Goal: Navigation & Orientation: Find specific page/section

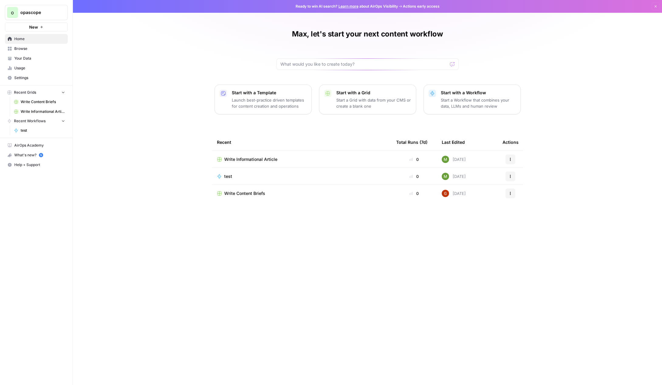
click at [38, 61] on link "Your Data" at bounding box center [36, 58] width 63 height 10
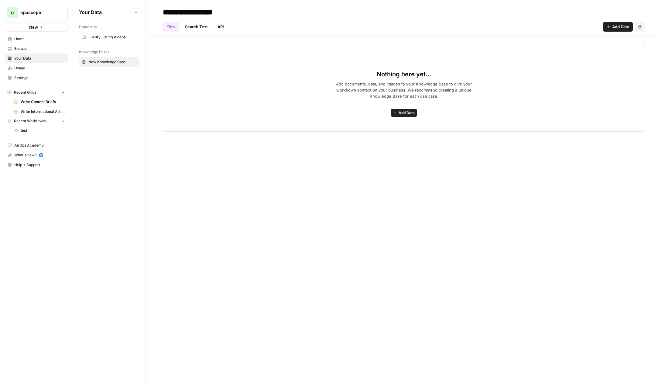
click at [37, 66] on span "Usage" at bounding box center [39, 67] width 51 height 5
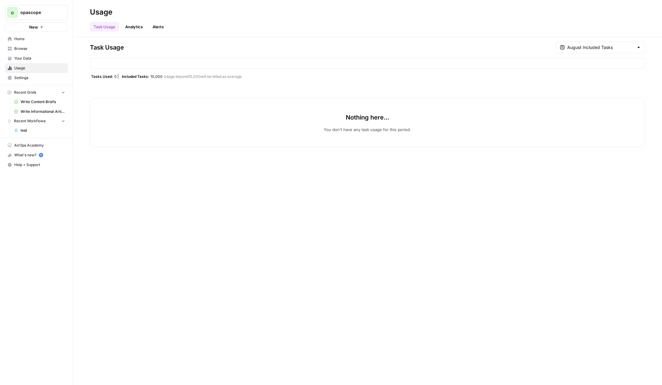
click at [38, 75] on span "Settings" at bounding box center [39, 77] width 51 height 5
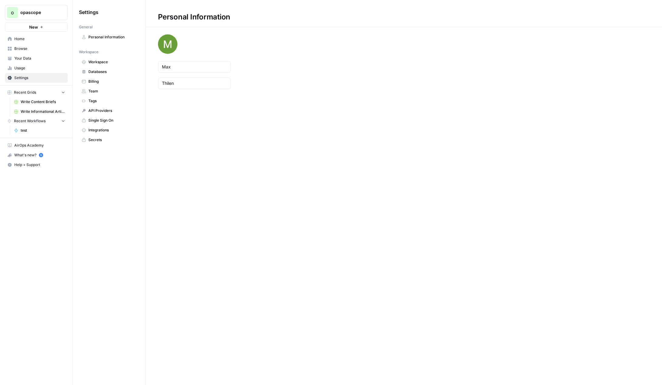
click at [106, 78] on link "Billing" at bounding box center [109, 82] width 60 height 10
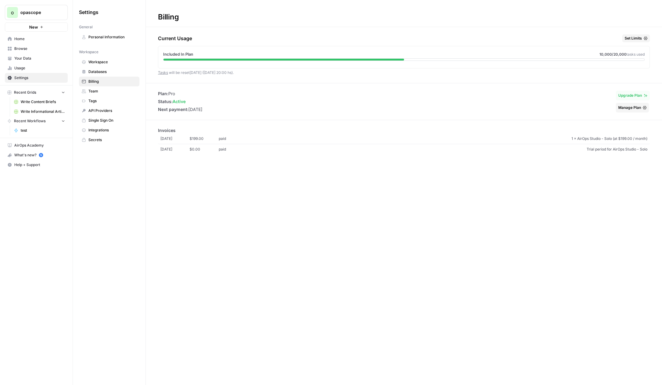
click at [32, 68] on span "Usage" at bounding box center [39, 67] width 51 height 5
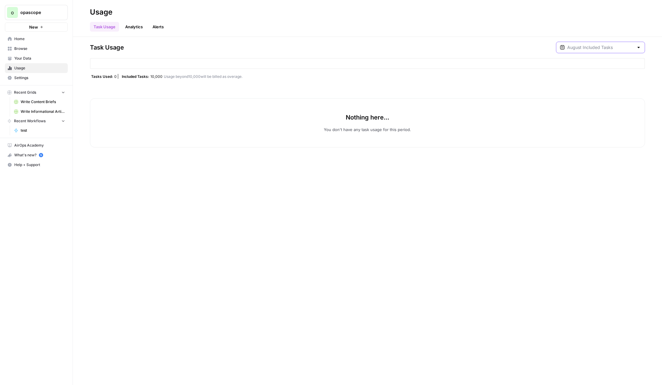
click at [615, 48] on input "text" at bounding box center [600, 47] width 67 height 6
click at [618, 85] on div "Aug 2, 2025 7 pm - Aug 8, 2025 9 am" at bounding box center [608, 82] width 63 height 5
type input "August Included Tasks"
click at [618, 49] on input "text" at bounding box center [600, 47] width 67 height 6
click at [619, 99] on div "Aug 2, 2025 1 pm - Aug 2, 2025 7 pm" at bounding box center [608, 96] width 63 height 5
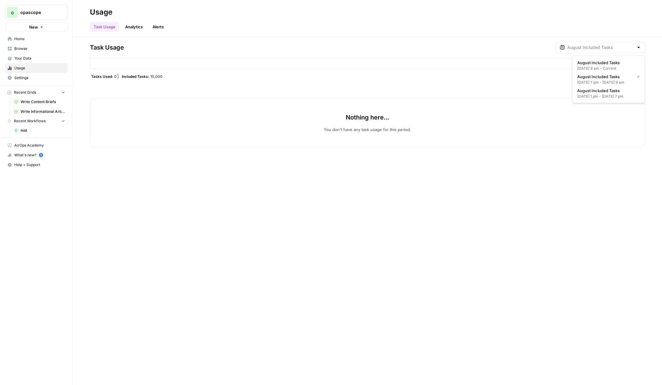
type input "August Included Tasks"
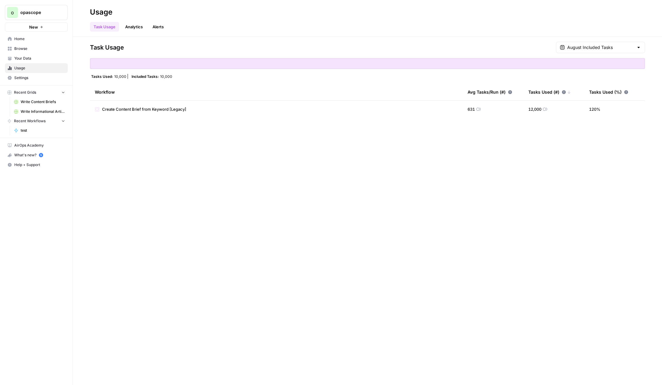
click at [42, 100] on span "Write Content Briefs" at bounding box center [43, 101] width 44 height 5
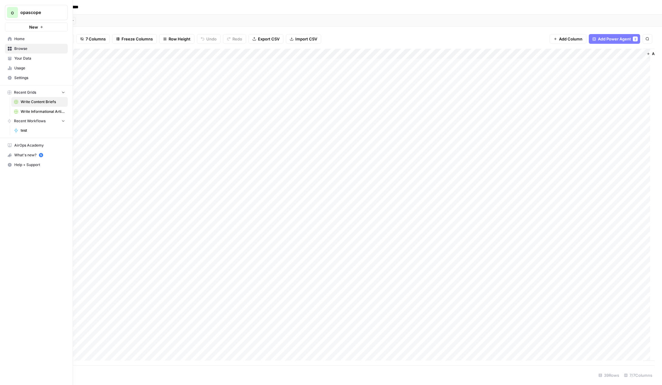
click at [9, 38] on icon at bounding box center [10, 39] width 4 height 4
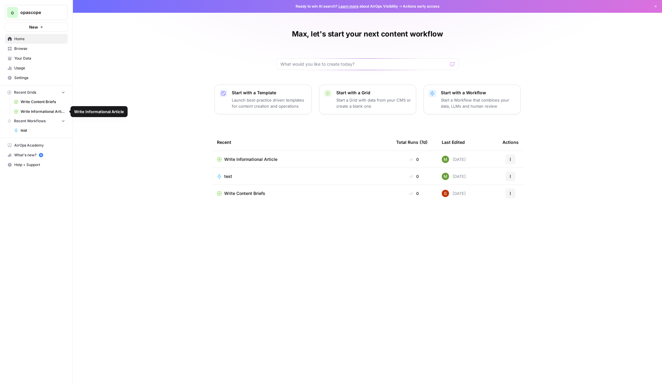
click at [28, 45] on link "Browse" at bounding box center [36, 49] width 63 height 10
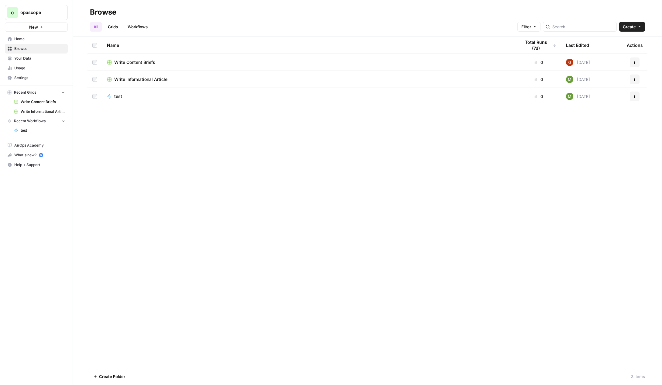
click at [27, 58] on span "Your Data" at bounding box center [39, 58] width 51 height 5
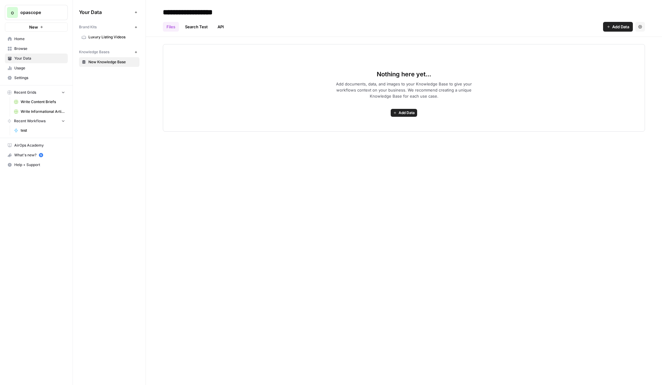
click at [95, 58] on link "New Knowledge Base" at bounding box center [109, 62] width 60 height 10
click at [107, 29] on div "Brand Kits" at bounding box center [105, 26] width 53 height 5
click at [105, 37] on span "Luxury Listing Videos" at bounding box center [112, 36] width 48 height 5
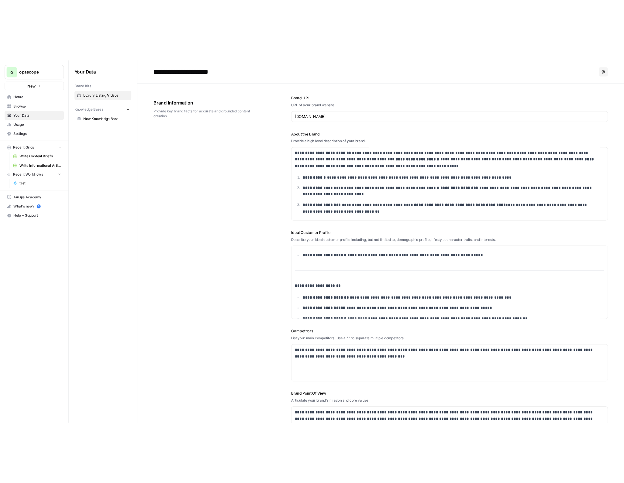
scroll to position [259, 0]
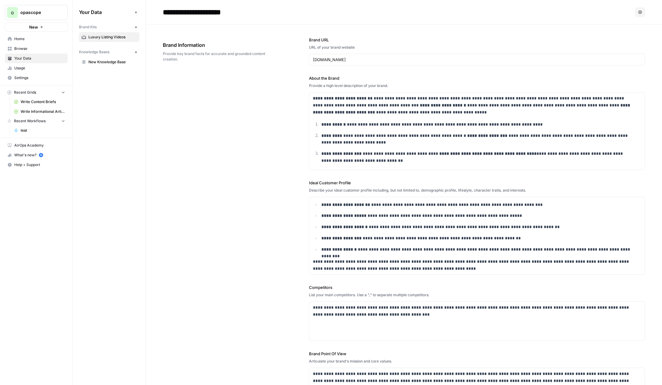
click at [34, 64] on link "Usage" at bounding box center [36, 68] width 63 height 10
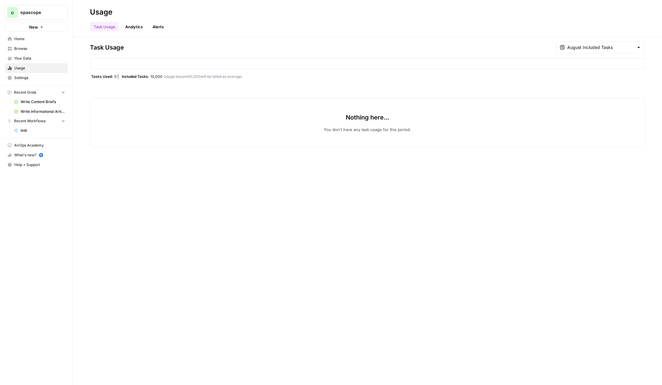
click at [33, 72] on link "Usage" at bounding box center [36, 68] width 63 height 10
click at [33, 74] on link "Settings" at bounding box center [36, 78] width 63 height 10
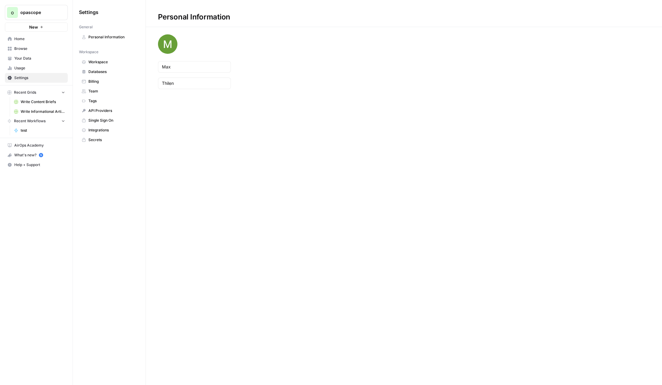
click at [99, 78] on link "Billing" at bounding box center [109, 82] width 60 height 10
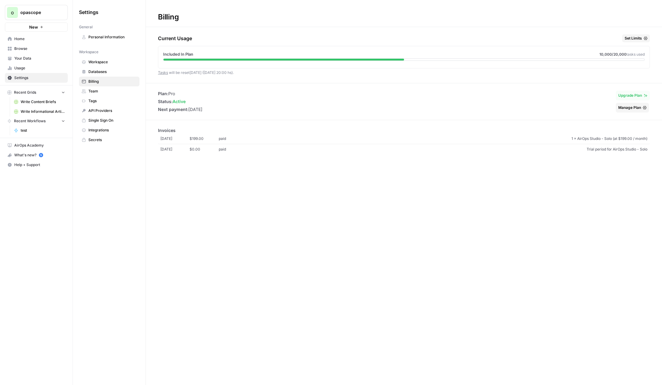
click at [648, 98] on button "Upgrade Plan" at bounding box center [633, 96] width 34 height 10
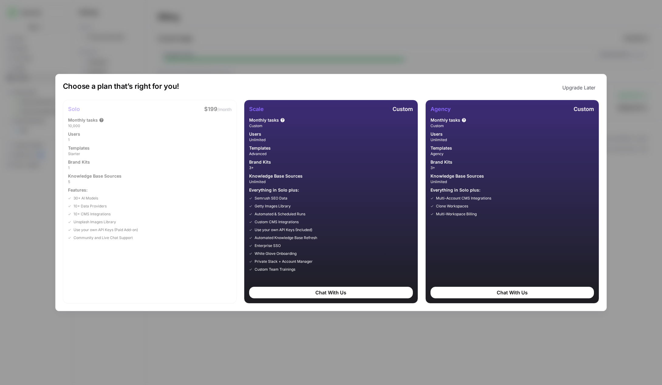
click at [444, 53] on div "Choose a plan that’s right for you! Upgrade Later Solo $199 /month Monthly task…" at bounding box center [331, 192] width 662 height 385
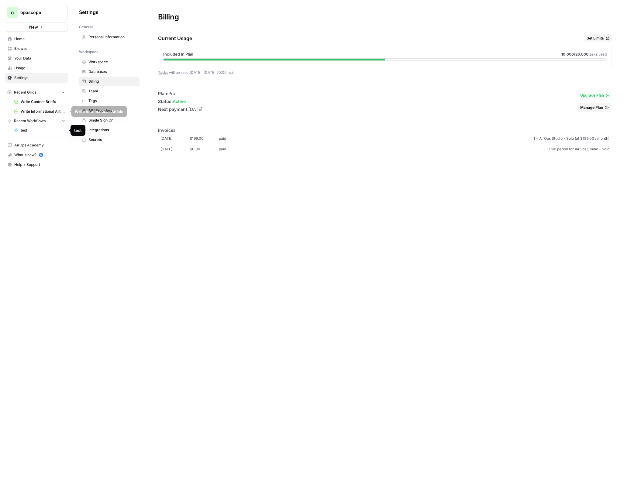
click at [33, 94] on span "Recent Grids" at bounding box center [25, 92] width 22 height 5
click at [37, 111] on span "test" at bounding box center [43, 110] width 44 height 5
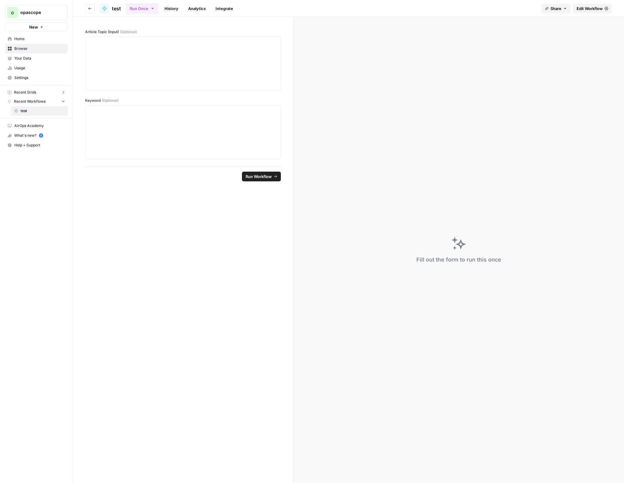
click at [36, 98] on button "Recent Workflows" at bounding box center [36, 101] width 63 height 9
click at [38, 93] on button "Recent Grids" at bounding box center [36, 92] width 63 height 9
click at [37, 100] on span "Write Content Briefs" at bounding box center [43, 101] width 44 height 5
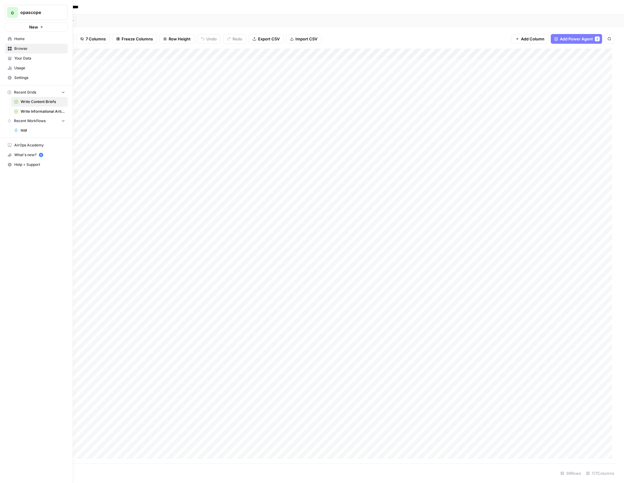
click at [12, 68] on icon at bounding box center [10, 68] width 4 height 4
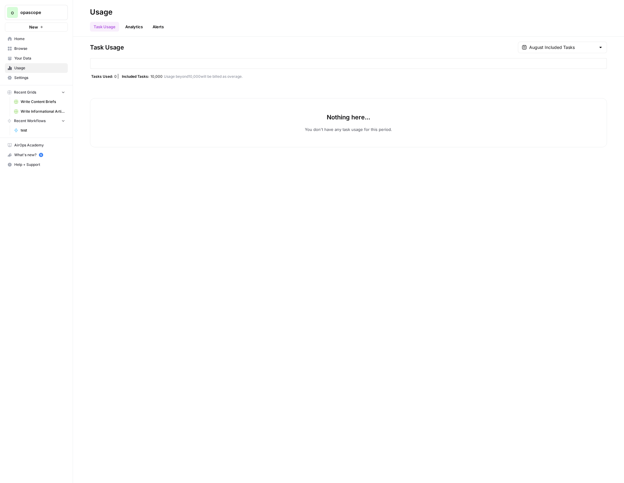
click at [593, 51] on div "August Included Tasks" at bounding box center [562, 48] width 89 height 12
click at [593, 51] on div at bounding box center [562, 48] width 89 height 12
type input "August Included Tasks"
click at [151, 30] on button "Alerts" at bounding box center [158, 27] width 19 height 10
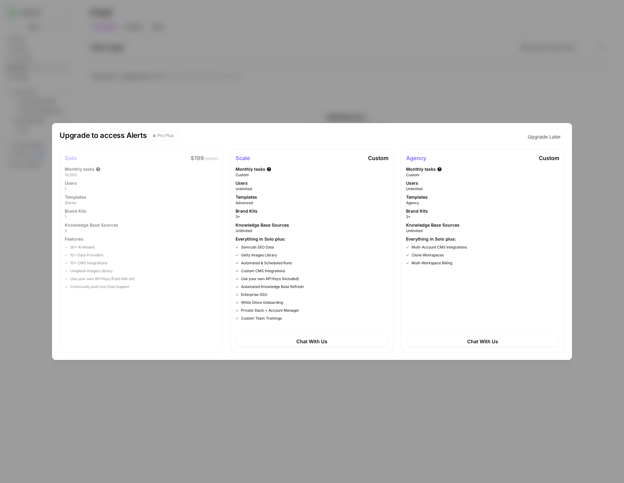
click at [116, 26] on div "Upgrade to access Alerts Pro Plus Upgrade Later Solo $199 /month Monthly tasks …" at bounding box center [312, 241] width 624 height 483
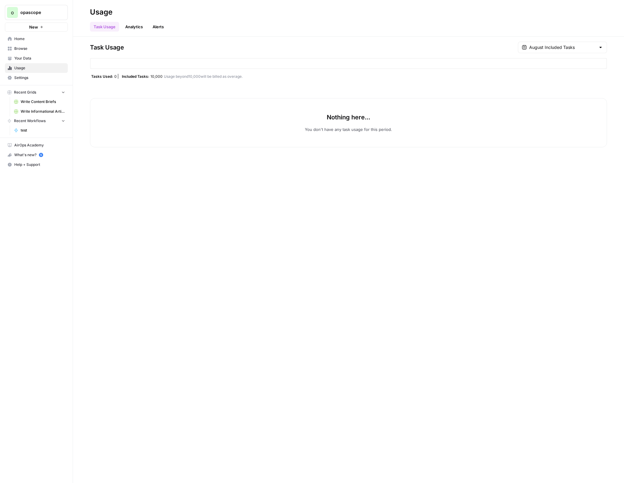
click at [139, 27] on link "Analytics" at bounding box center [134, 27] width 25 height 10
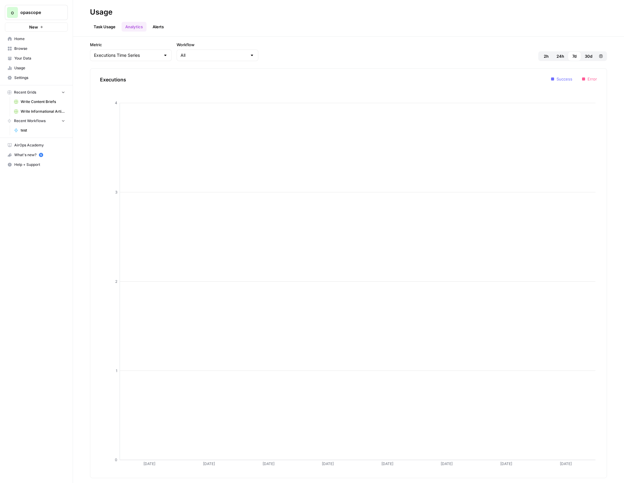
click at [591, 59] on span "30d" at bounding box center [589, 56] width 8 height 6
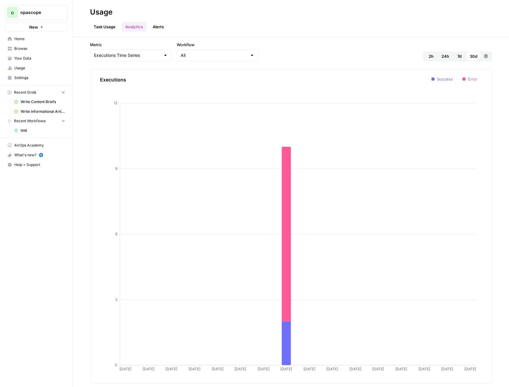
click at [34, 59] on span "Your Data" at bounding box center [39, 58] width 51 height 5
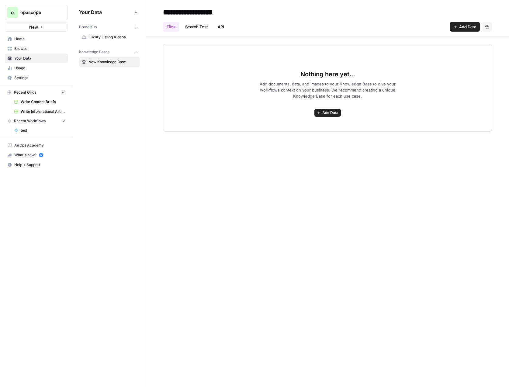
click at [34, 47] on span "Browse" at bounding box center [39, 48] width 51 height 5
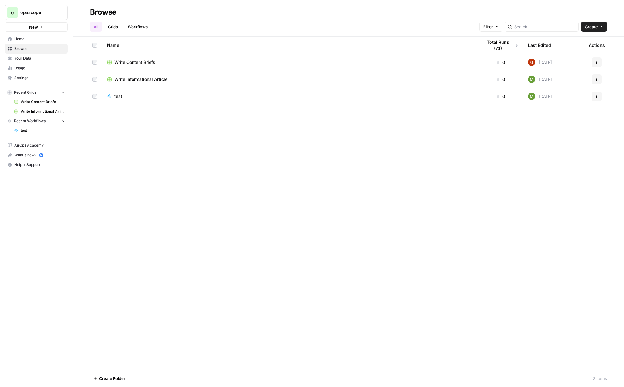
click at [139, 63] on span "Write Content Briefs" at bounding box center [134, 62] width 41 height 6
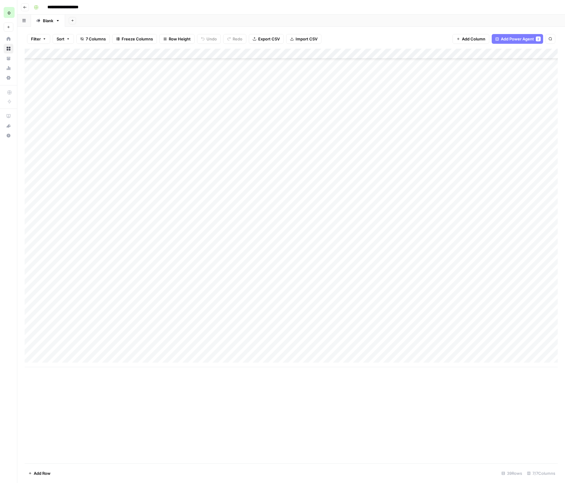
scroll to position [13, 0]
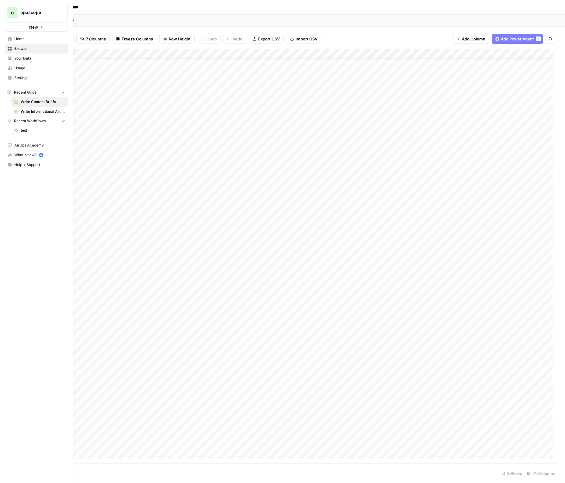
click at [49, 12] on span "opascope" at bounding box center [38, 12] width 37 height 6
click at [38, 65] on span "Usage" at bounding box center [39, 67] width 51 height 5
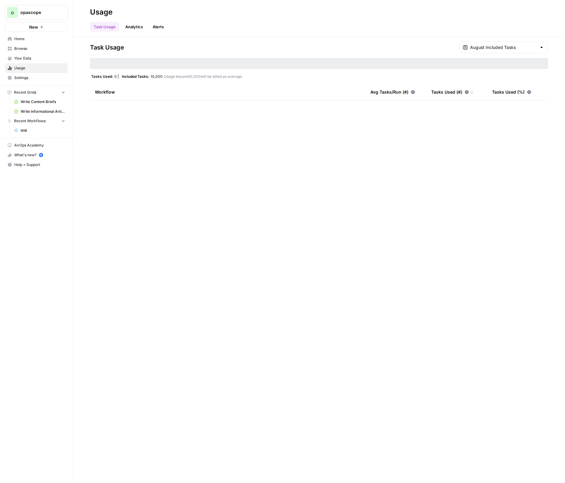
click at [35, 42] on link "Home" at bounding box center [36, 39] width 63 height 10
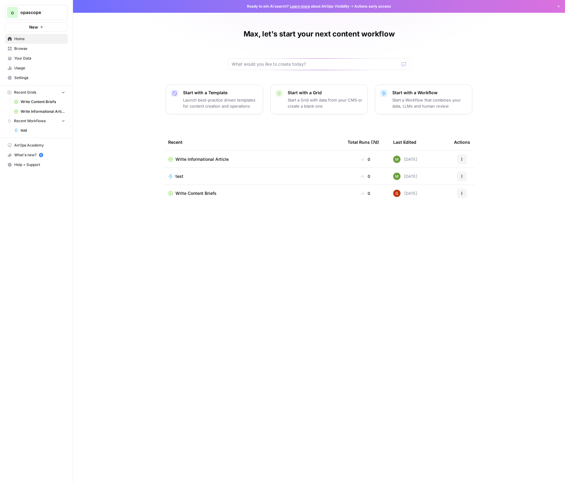
click at [40, 12] on span "opascope" at bounding box center [38, 12] width 37 height 6
click at [144, 84] on div "Max, let's start your next content workflow Start with a Template Launch best-p…" at bounding box center [319, 241] width 492 height 483
click at [21, 132] on span "test" at bounding box center [43, 130] width 44 height 5
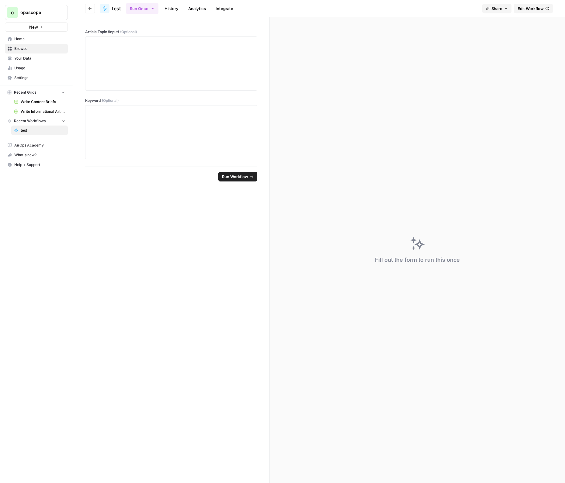
click at [170, 6] on link "History" at bounding box center [171, 9] width 21 height 10
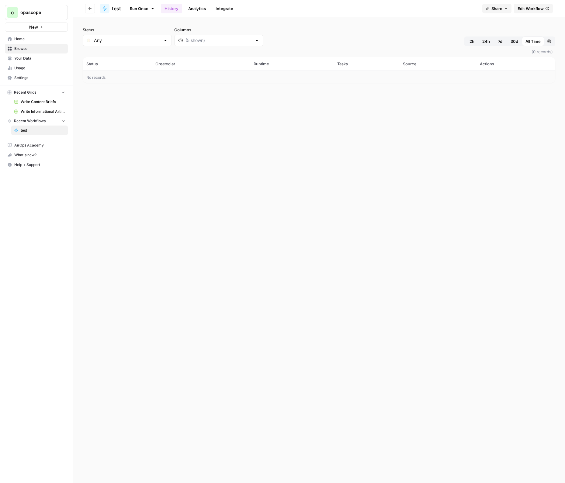
click at [190, 12] on link "Analytics" at bounding box center [196, 9] width 25 height 10
click at [154, 13] on ul "Run Once History Analytics Integrate" at bounding box center [181, 8] width 111 height 12
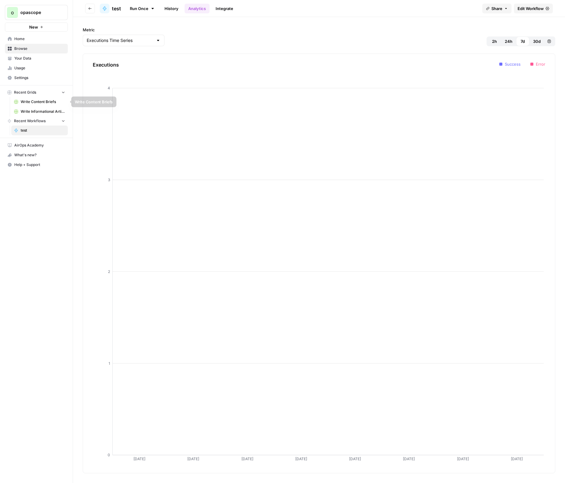
click at [35, 103] on span "Write Content Briefs" at bounding box center [43, 101] width 44 height 5
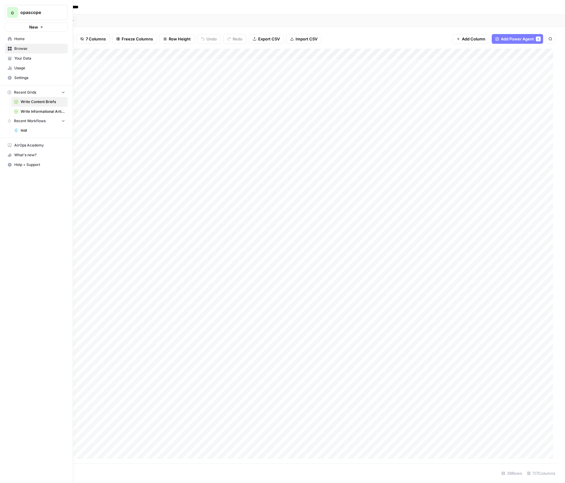
click at [27, 113] on span "Write Informational Article" at bounding box center [43, 111] width 44 height 5
click at [18, 41] on span "Home" at bounding box center [39, 38] width 51 height 5
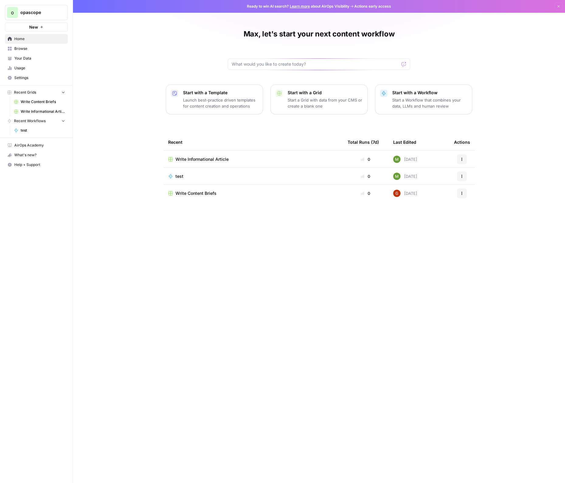
click at [30, 24] on button "New" at bounding box center [36, 26] width 63 height 9
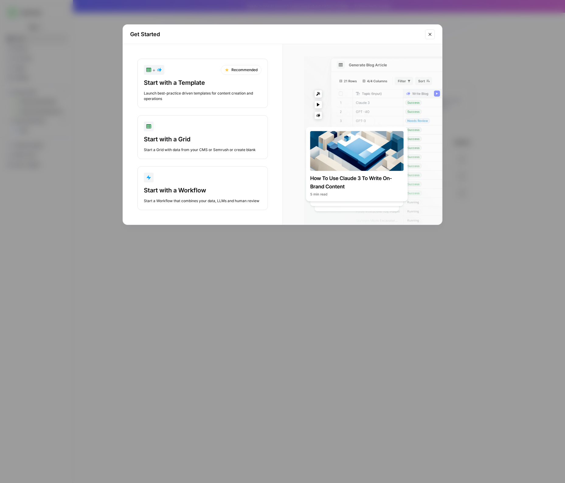
click at [82, 56] on div "Get Started + Recommended Start with a Template Launch best-practice driven tem…" at bounding box center [282, 241] width 565 height 483
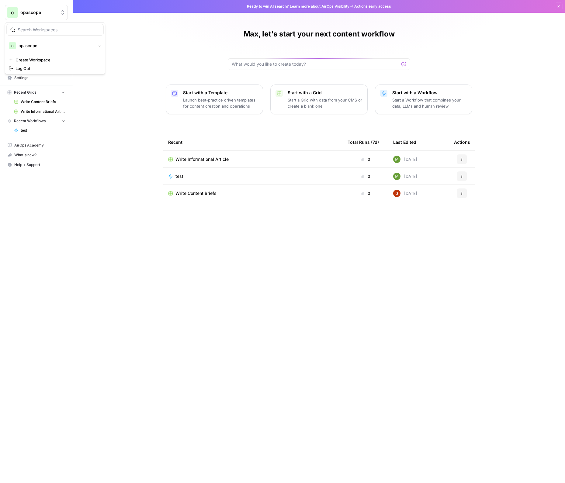
click at [49, 10] on span "opascope" at bounding box center [38, 12] width 37 height 6
type input "mariadb"
click at [38, 68] on span "Usage" at bounding box center [39, 67] width 51 height 5
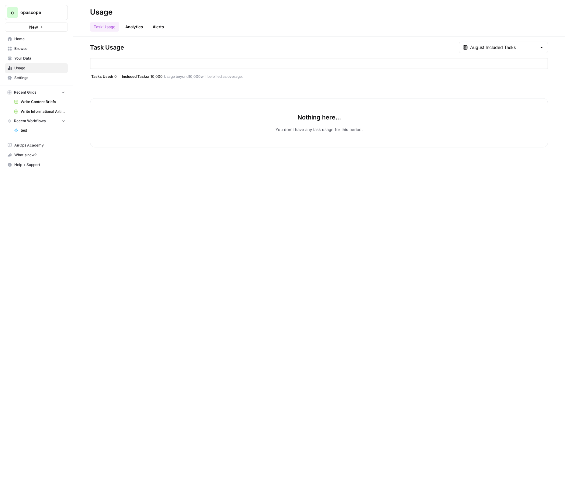
click at [125, 40] on div "Task Usage August Included Tasks Tasks Used: 0 Included Tasks: 10,000 Usage bey…" at bounding box center [319, 260] width 492 height 446
click at [126, 38] on div "Task Usage August Included Tasks Tasks Used: 0 Included Tasks: 10,000 Usage bey…" at bounding box center [319, 260] width 492 height 446
click at [128, 36] on header "Usage Task Usage Analytics Alerts" at bounding box center [319, 18] width 492 height 37
click at [133, 29] on link "Analytics" at bounding box center [134, 27] width 25 height 10
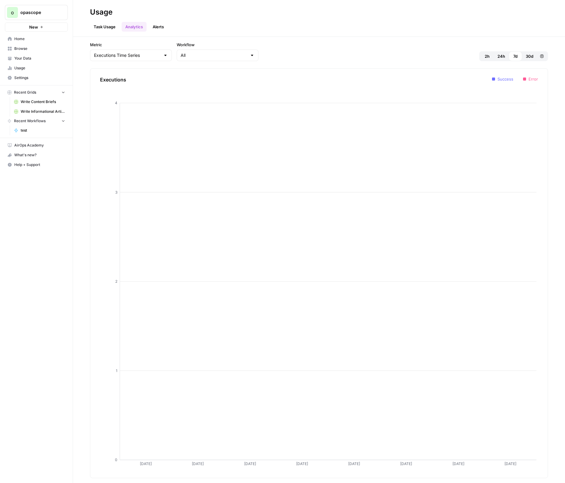
click at [167, 31] on button "Alerts" at bounding box center [158, 27] width 19 height 10
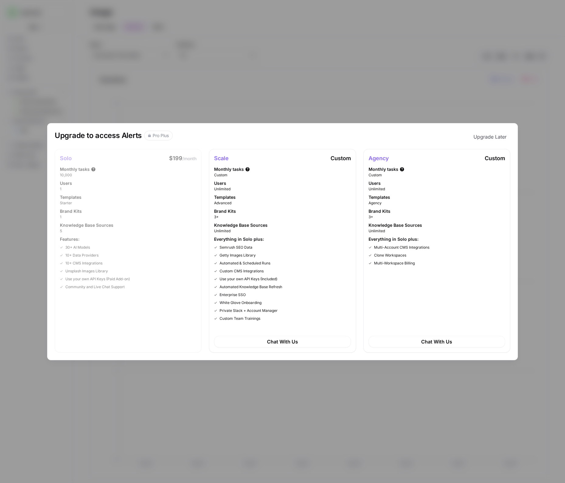
click at [160, 31] on div "Upgrade to access Alerts Pro Plus Upgrade Later Solo $199 /month Monthly tasks …" at bounding box center [282, 241] width 565 height 483
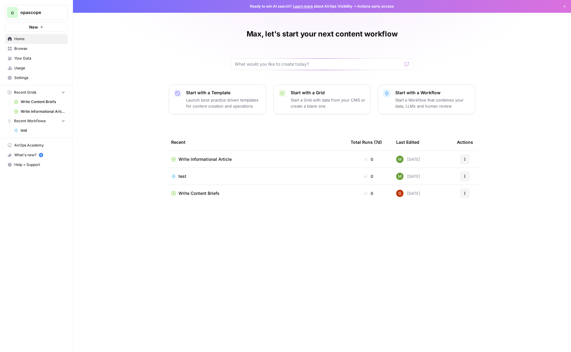
click at [68, 10] on div "o opascope New" at bounding box center [36, 16] width 73 height 32
click at [39, 13] on span "opascope" at bounding box center [38, 12] width 37 height 6
click at [43, 68] on span "MariaDB" at bounding box center [59, 68] width 80 height 6
click at [37, 62] on link "Your Data" at bounding box center [36, 58] width 63 height 10
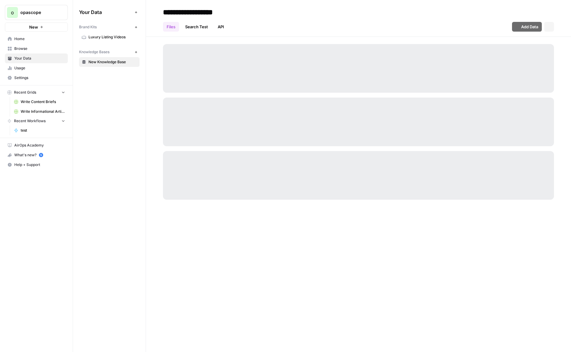
click at [36, 67] on span "Usage" at bounding box center [39, 67] width 51 height 5
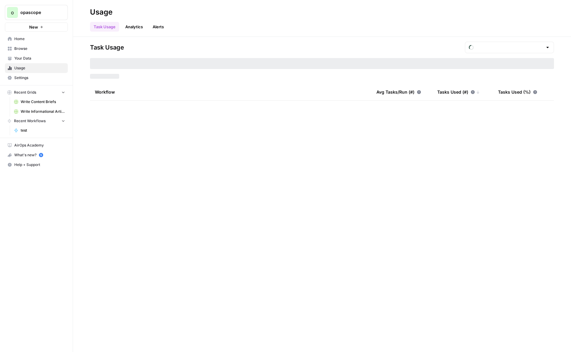
type input "August Included Tasks"
